Goal: Transaction & Acquisition: Purchase product/service

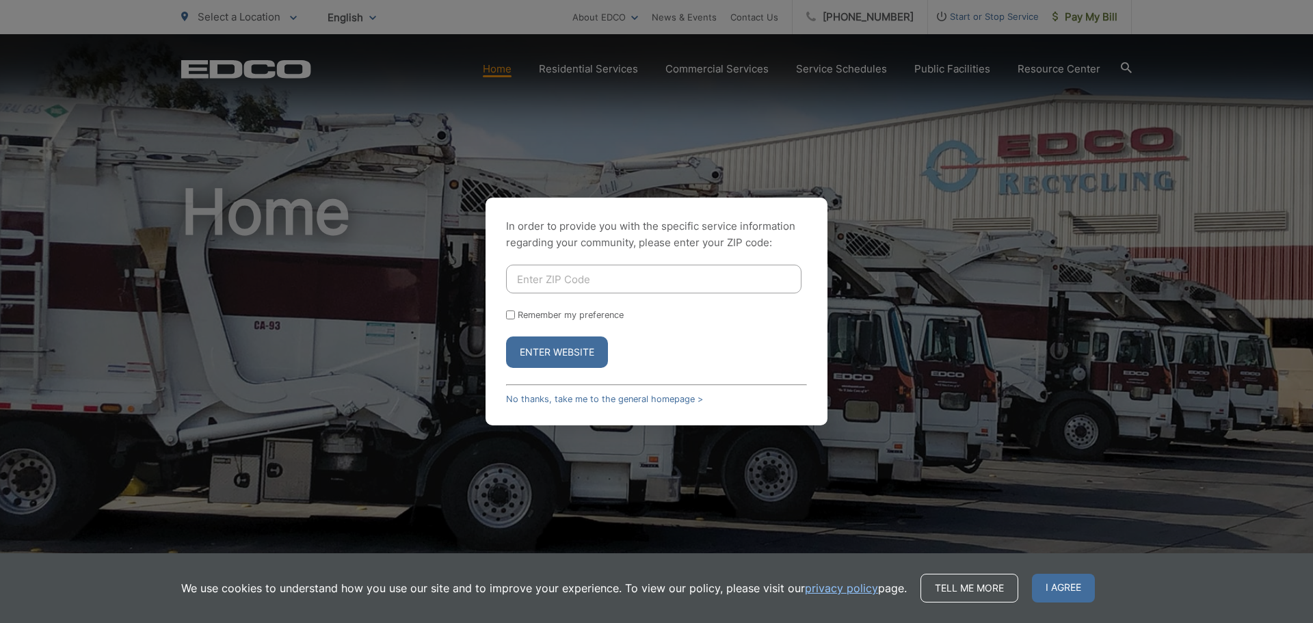
click at [513, 276] on input "Enter ZIP Code" at bounding box center [653, 279] width 295 height 29
type input "92082"
click at [507, 314] on input "Remember my preference" at bounding box center [510, 314] width 9 height 9
checkbox input "true"
click at [561, 349] on button "Enter Website" at bounding box center [557, 351] width 102 height 31
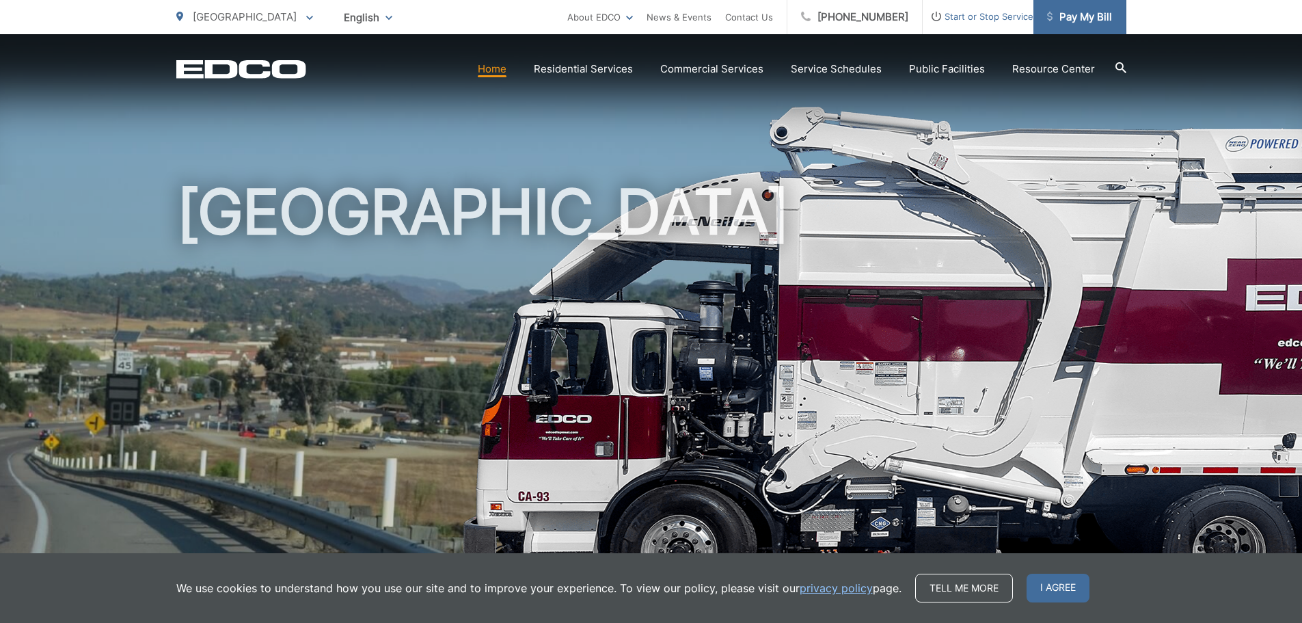
click at [1072, 15] on span "Pay My Bill" at bounding box center [1079, 17] width 65 height 16
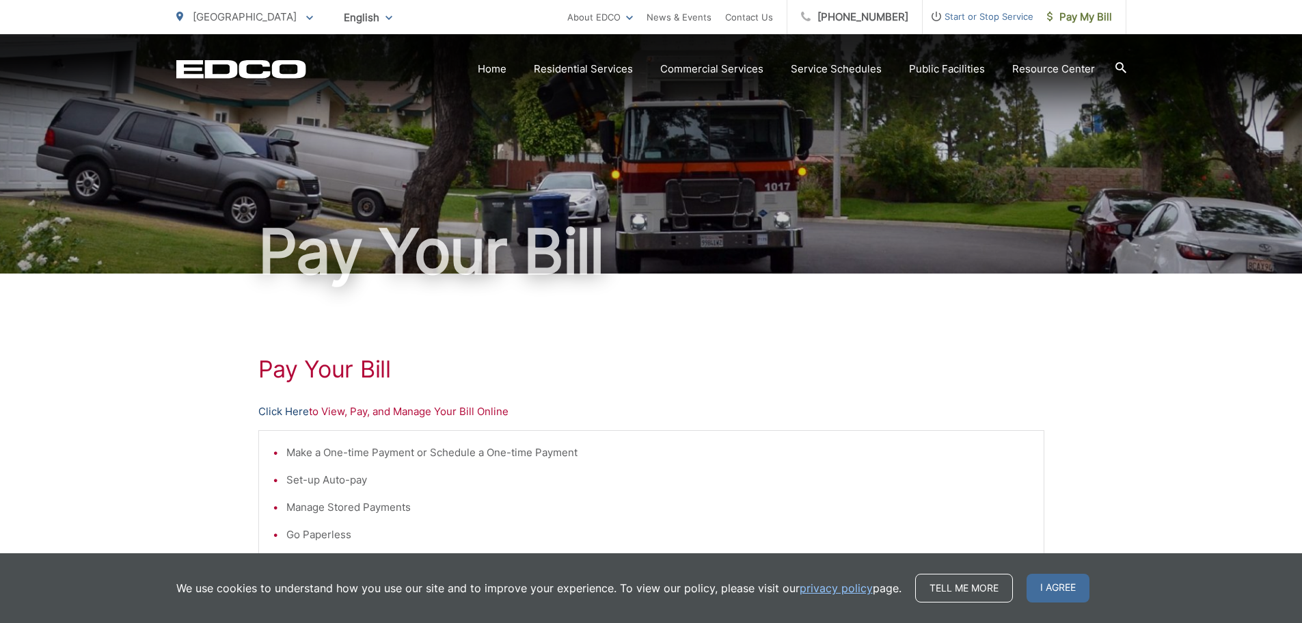
click at [293, 412] on link "Click Here" at bounding box center [283, 411] width 51 height 16
